Goal: Task Accomplishment & Management: Manage account settings

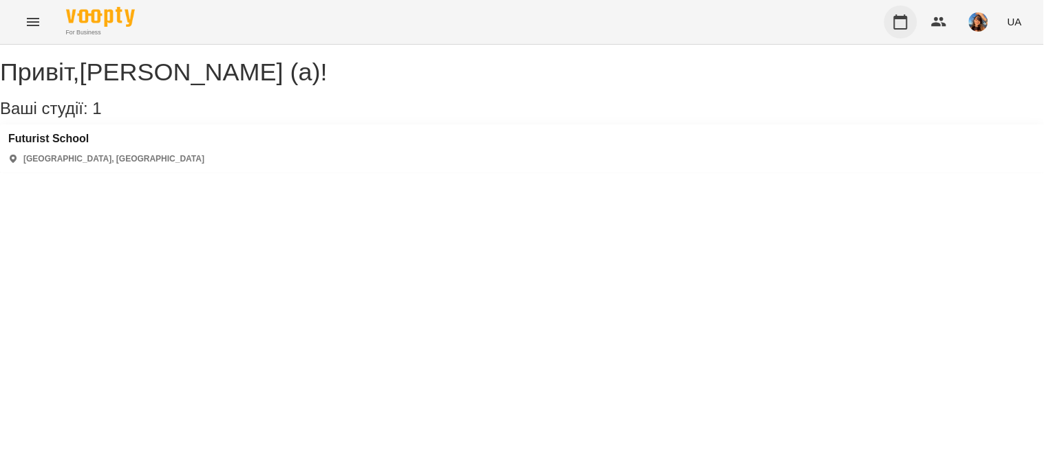
click at [895, 25] on icon "button" at bounding box center [900, 22] width 17 height 17
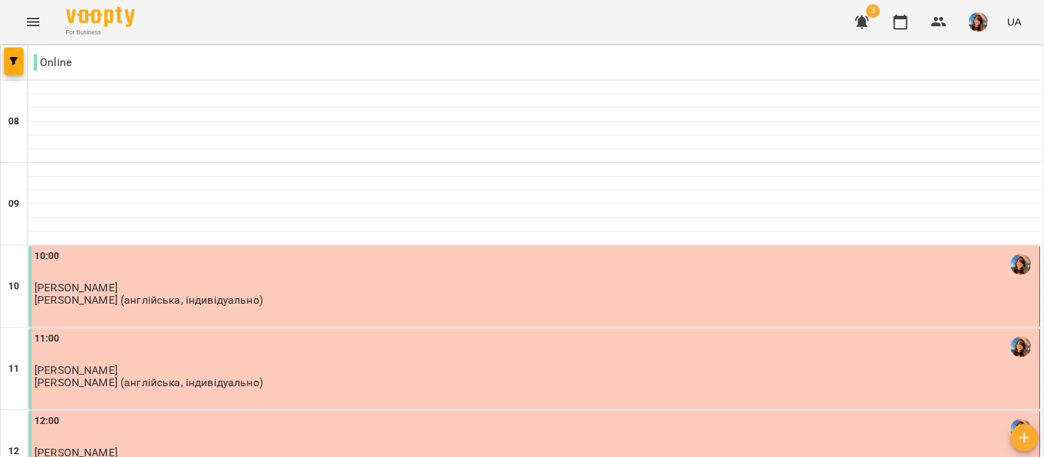
scroll to position [356, 0]
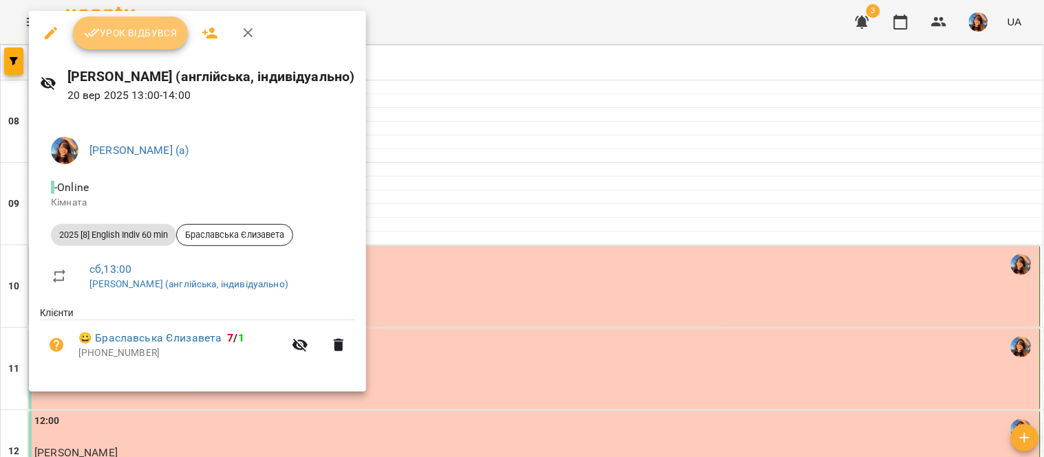
click at [139, 40] on span "Урок відбувся" at bounding box center [131, 33] width 94 height 17
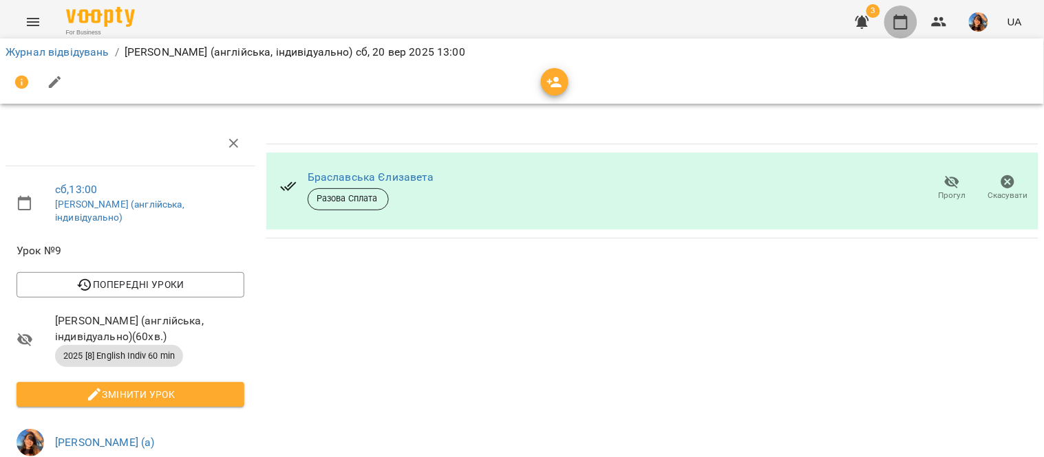
click at [898, 28] on icon "button" at bounding box center [900, 22] width 17 height 17
